Goal: Task Accomplishment & Management: Manage account settings

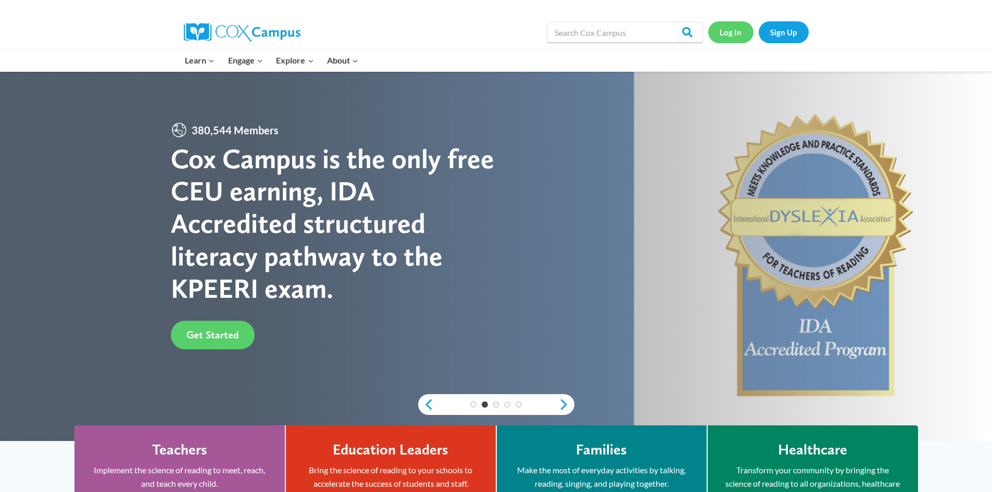
click at [731, 33] on link "Log In" at bounding box center [730, 31] width 45 height 21
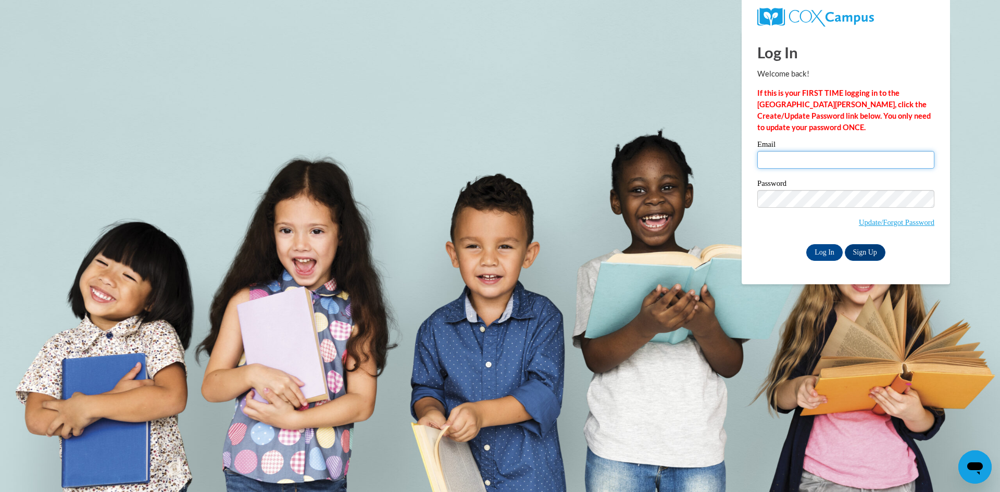
type input "[EMAIL_ADDRESS][DOMAIN_NAME]"
click at [849, 165] on input "[EMAIL_ADDRESS][DOMAIN_NAME]" at bounding box center [845, 160] width 177 height 18
drag, startPoint x: 844, startPoint y: 158, endPoint x: 752, endPoint y: 165, distance: 91.9
click at [752, 165] on div "Please enter your email! Please enter your password! Email [EMAIL_ADDRESS][DOMA…" at bounding box center [845, 201] width 193 height 120
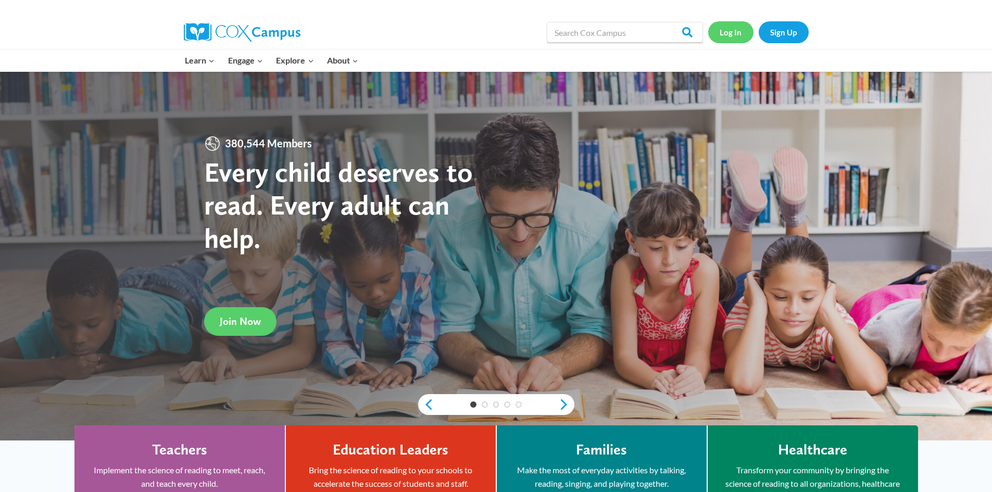
click at [727, 30] on link "Log In" at bounding box center [730, 31] width 45 height 21
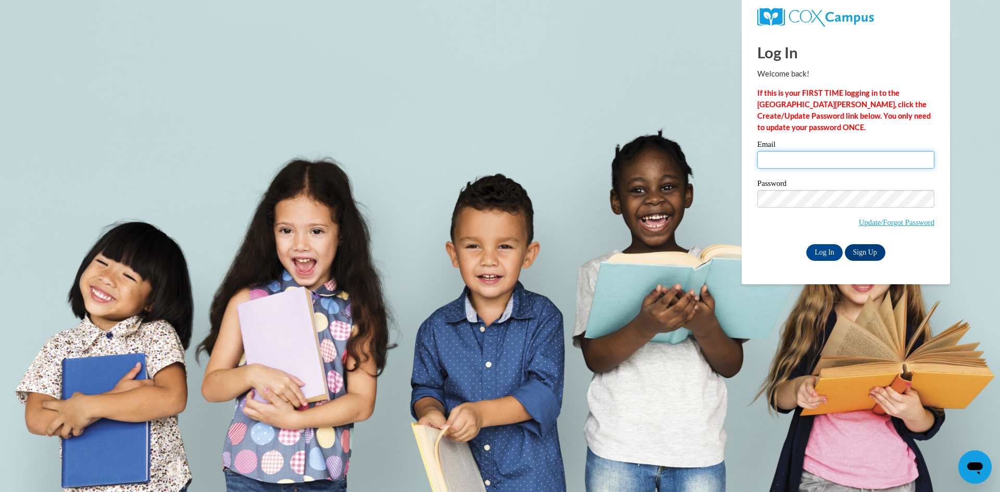
type input "[EMAIL_ADDRESS][DOMAIN_NAME]"
click at [596, 68] on body "Log In Welcome back! If this is your FIRST TIME logging in to the NEW Cox Campu…" at bounding box center [500, 246] width 1000 height 492
